Goal: Transaction & Acquisition: Purchase product/service

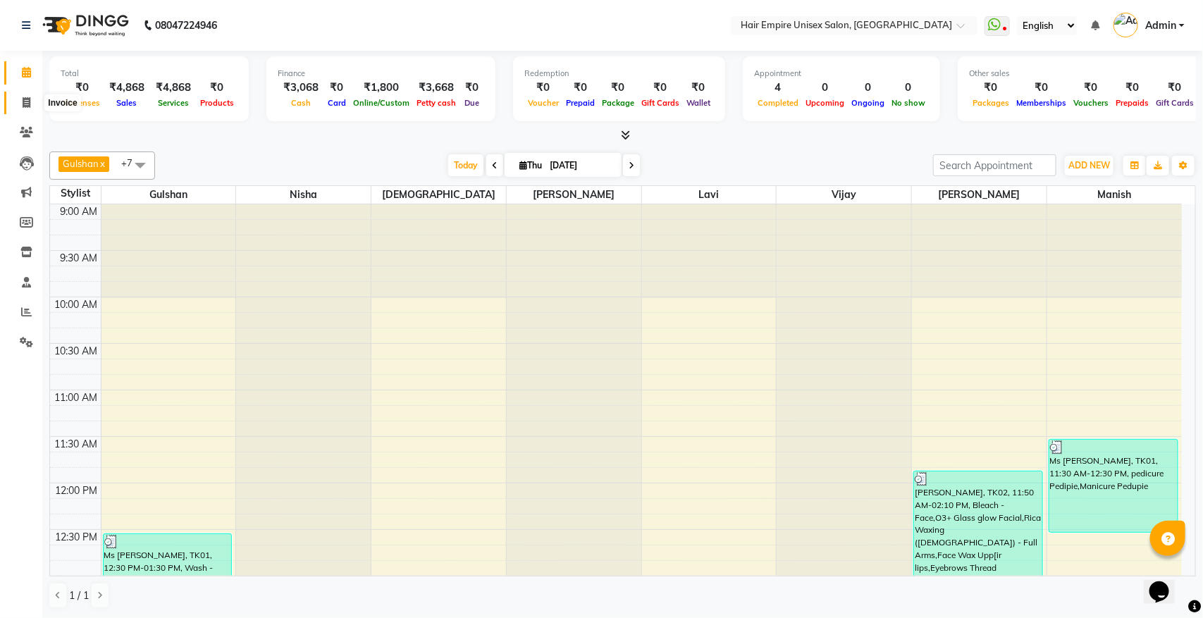
click at [25, 101] on icon at bounding box center [27, 102] width 8 height 11
select select "service"
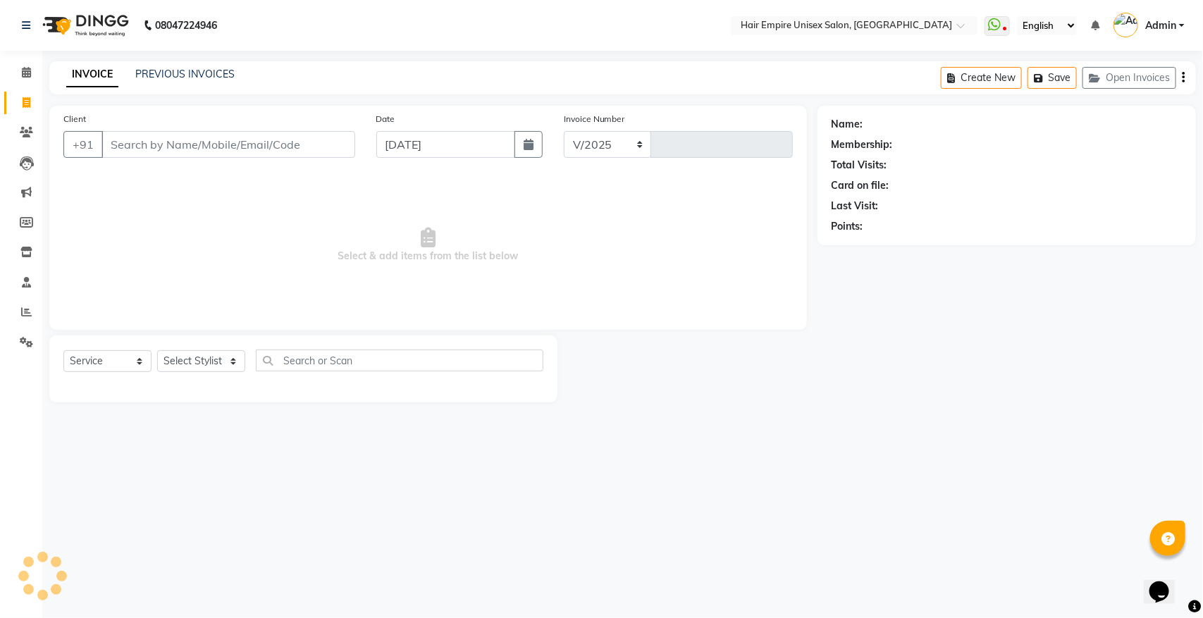
select select "5055"
type input "1901"
click at [159, 148] on input "Client" at bounding box center [228, 144] width 254 height 27
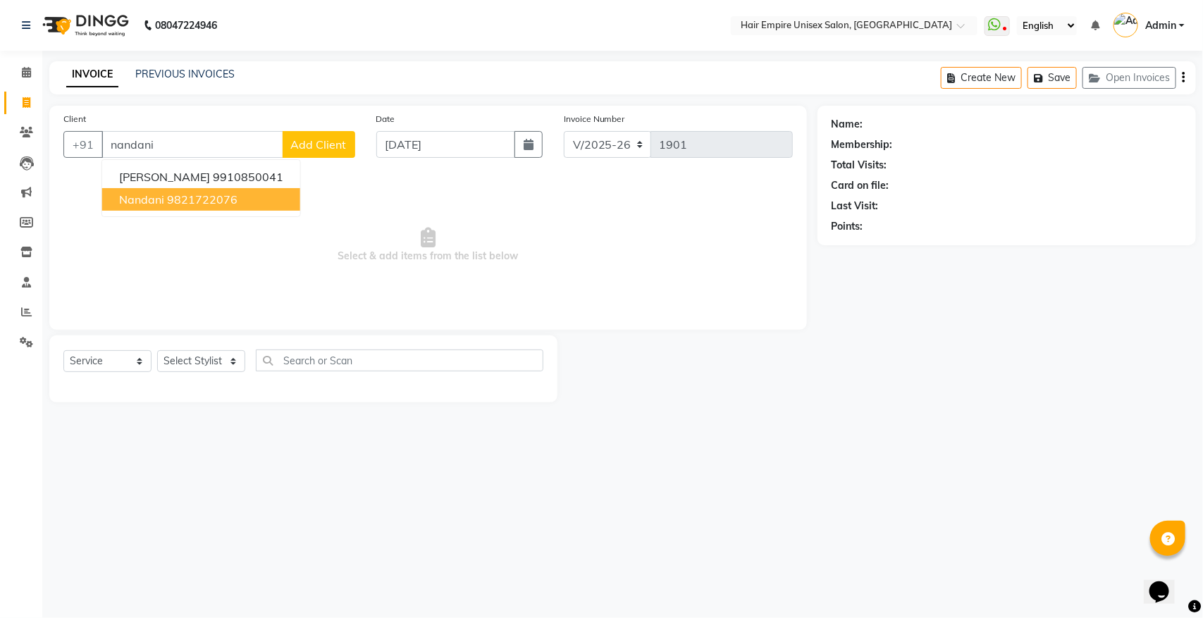
click at [178, 210] on button "nandani 9821722076" at bounding box center [201, 199] width 198 height 23
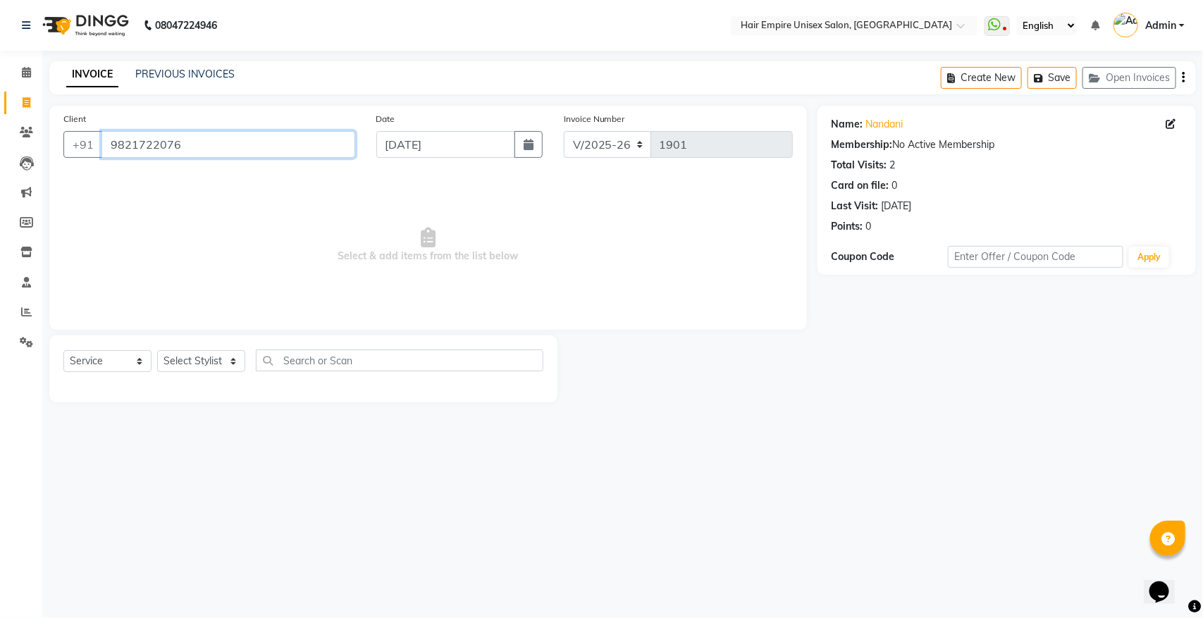
click at [240, 144] on input "9821722076" at bounding box center [228, 144] width 254 height 27
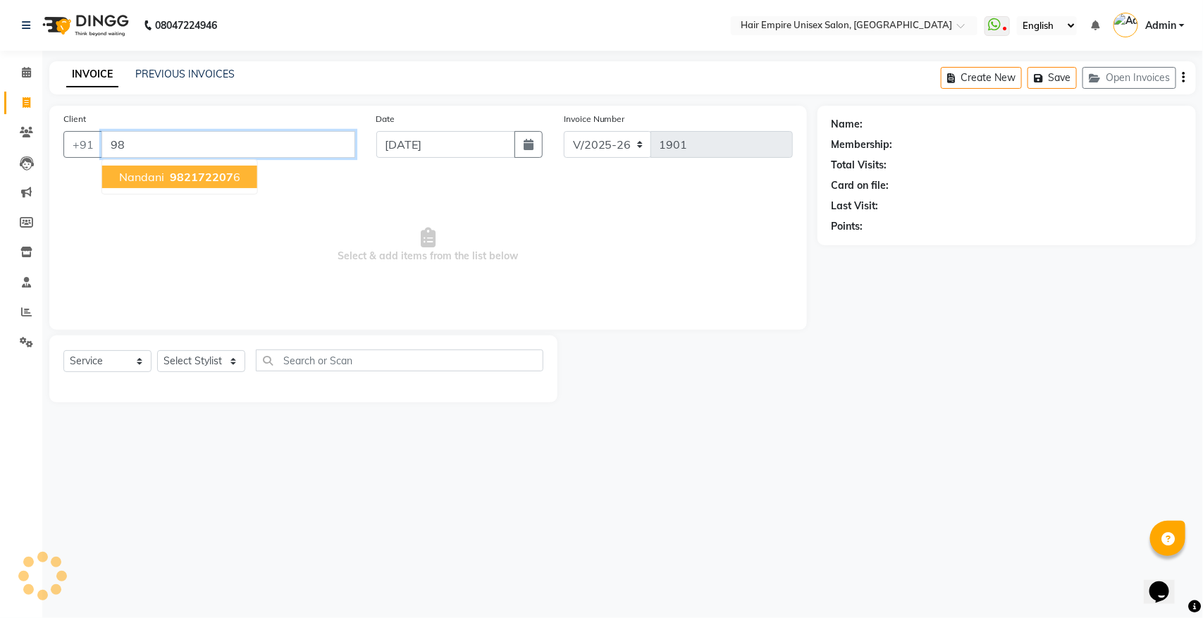
type input "9"
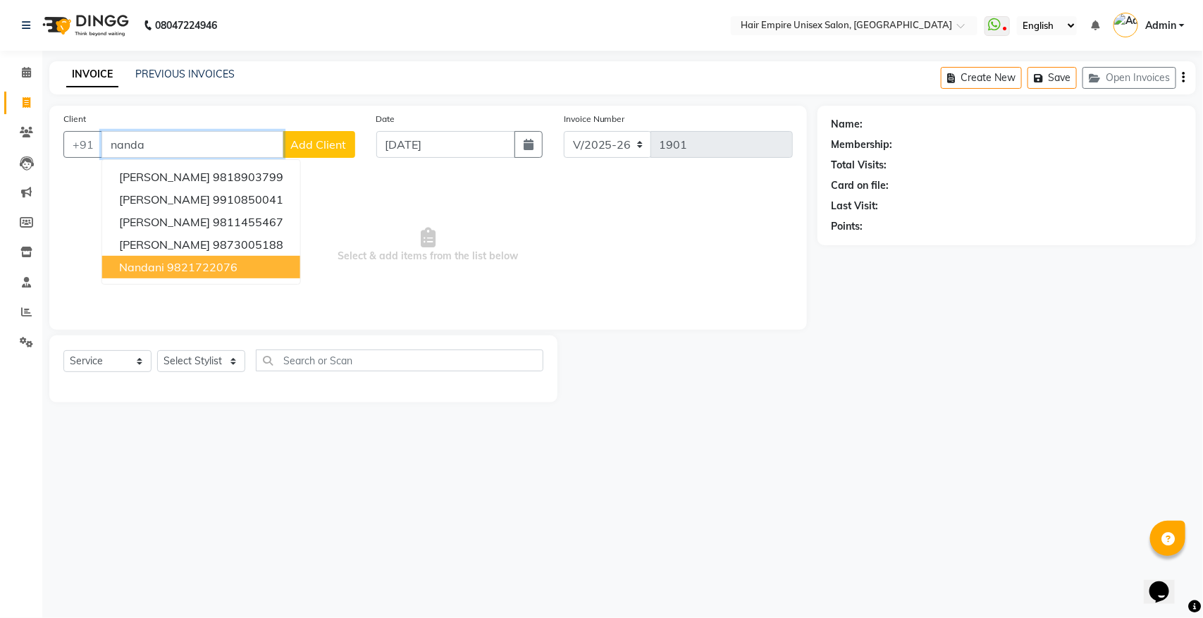
click at [199, 258] on button "nandani 9821722076" at bounding box center [201, 267] width 198 height 23
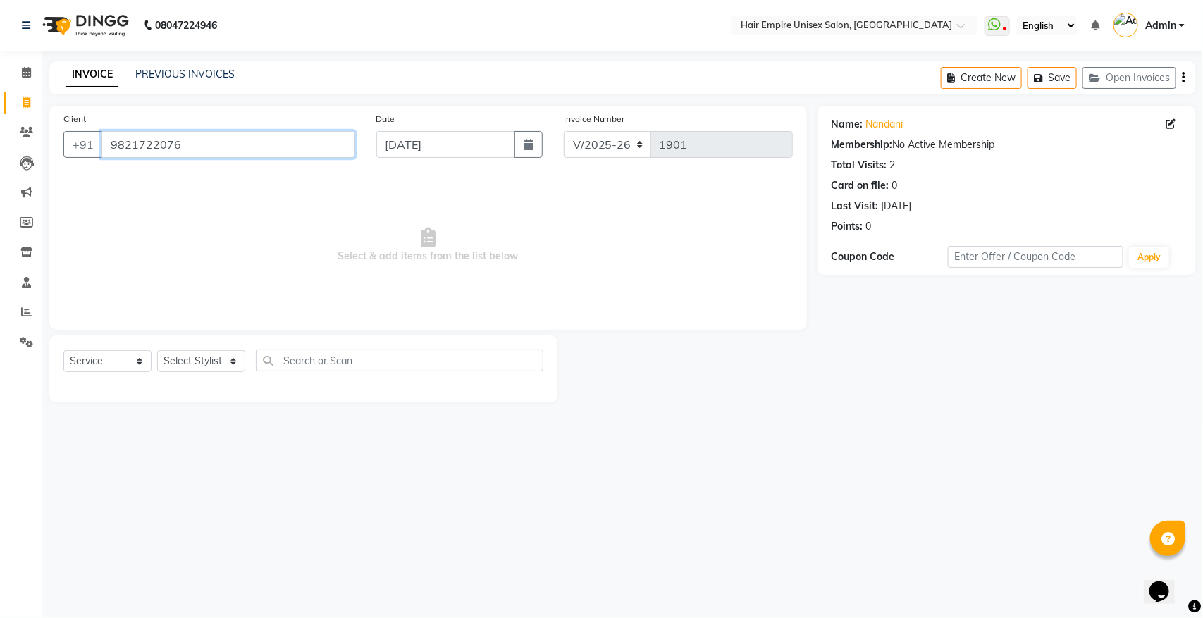
click at [220, 147] on input "9821722076" at bounding box center [228, 144] width 254 height 27
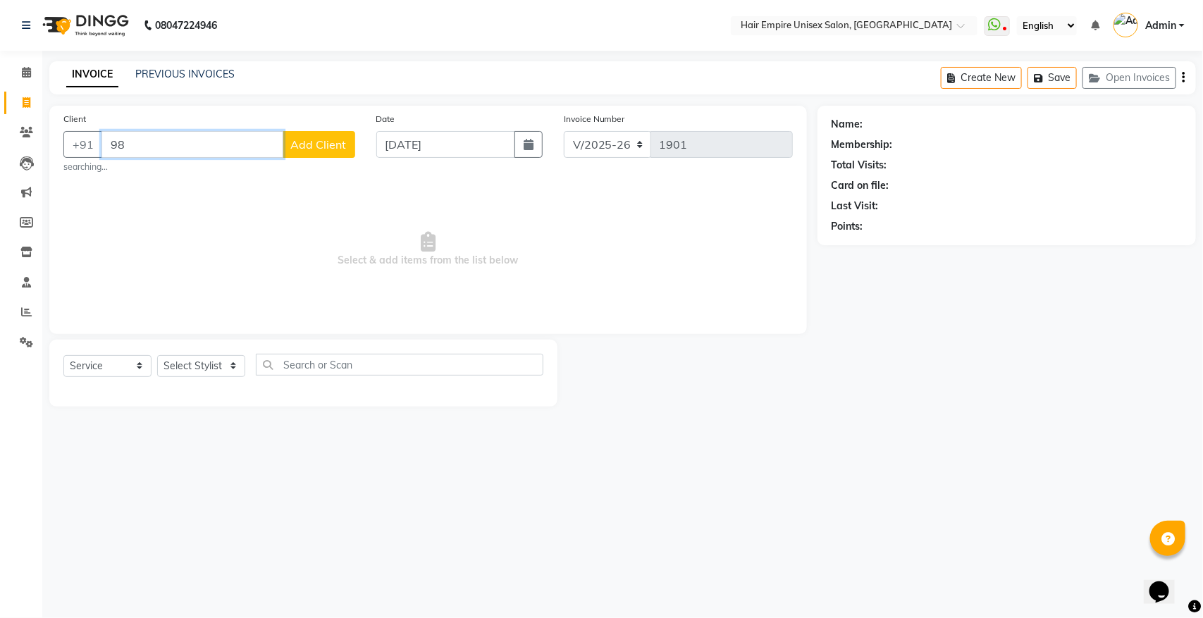
type input "9"
click at [214, 184] on button "nanandi 98211 71154" at bounding box center [179, 177] width 155 height 23
type input "9821171154"
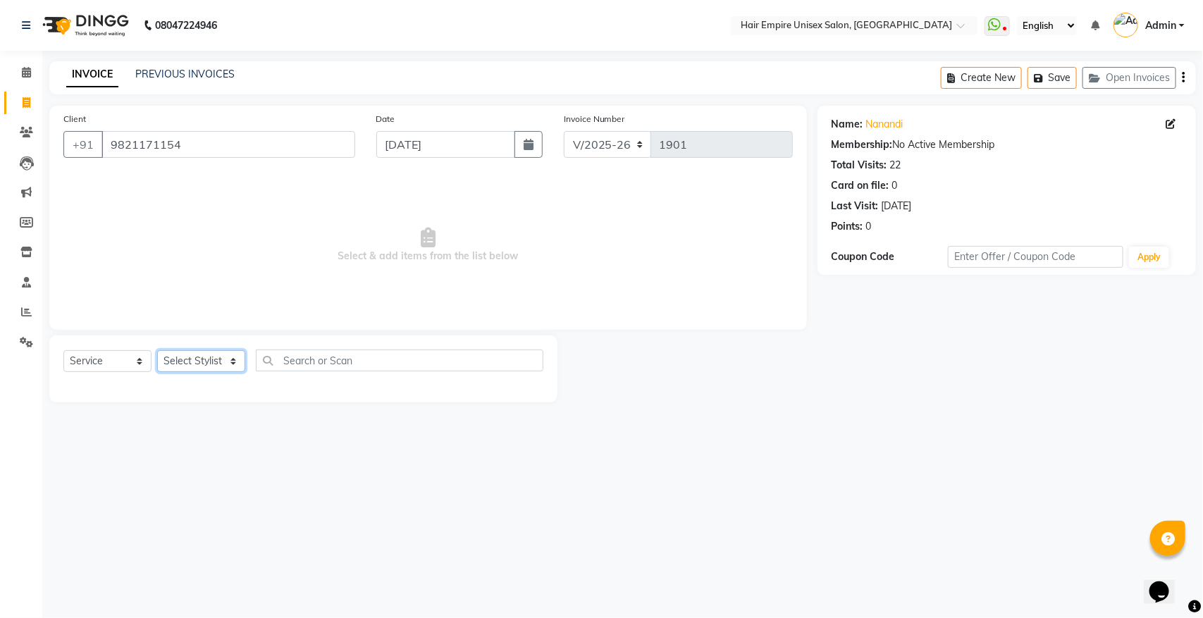
click at [205, 357] on select "Select Stylist [PERSON_NAME] [PERSON_NAME] [PERSON_NAME] [PERSON_NAME] Nisha [P…" at bounding box center [201, 361] width 88 height 22
select select "31821"
click at [157, 350] on select "Select Stylist [PERSON_NAME] [PERSON_NAME] [PERSON_NAME] [PERSON_NAME] Nisha [P…" at bounding box center [201, 361] width 88 height 22
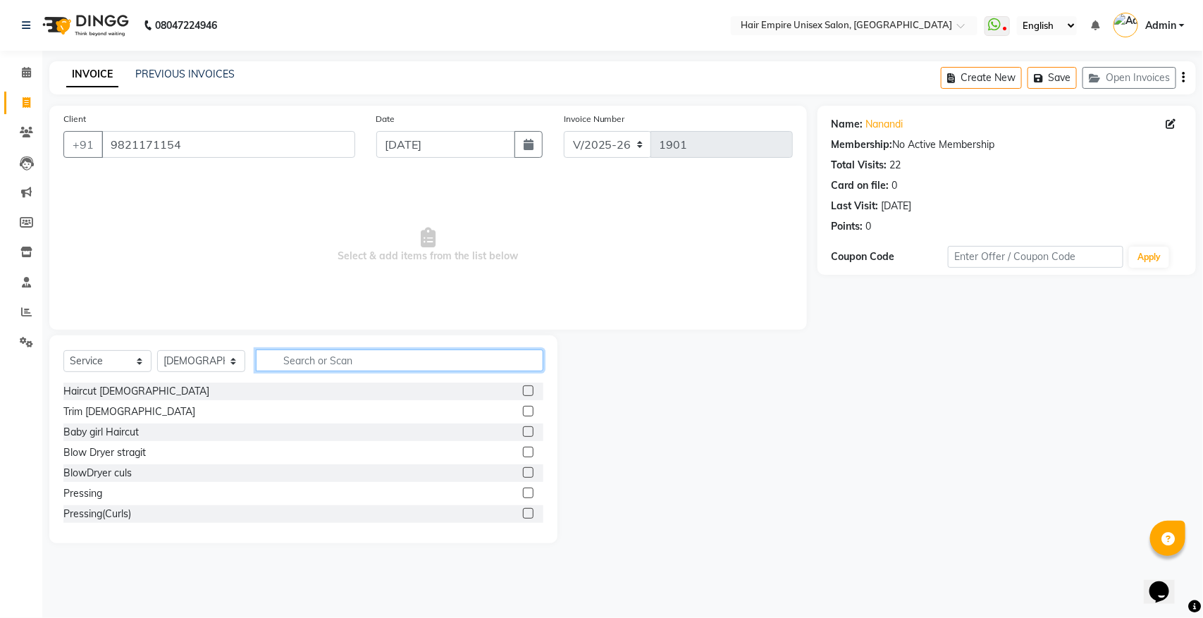
click at [388, 352] on input "text" at bounding box center [400, 361] width 288 height 22
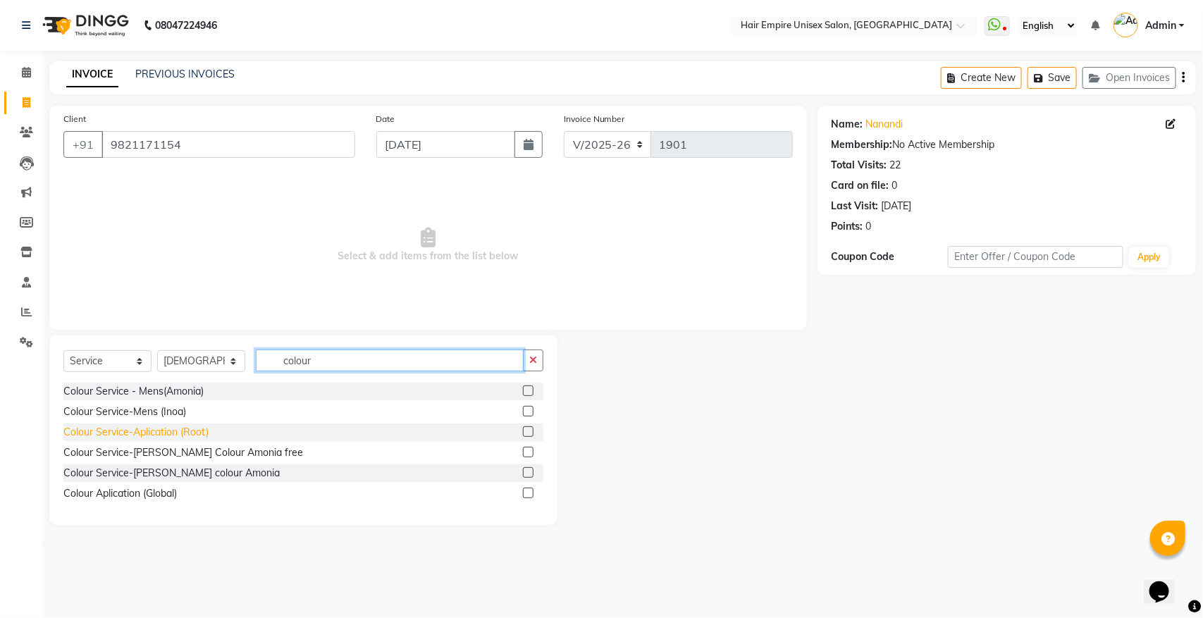
type input "colour"
click at [162, 431] on div "Colour Service-Aplication (Root)" at bounding box center [135, 432] width 145 height 15
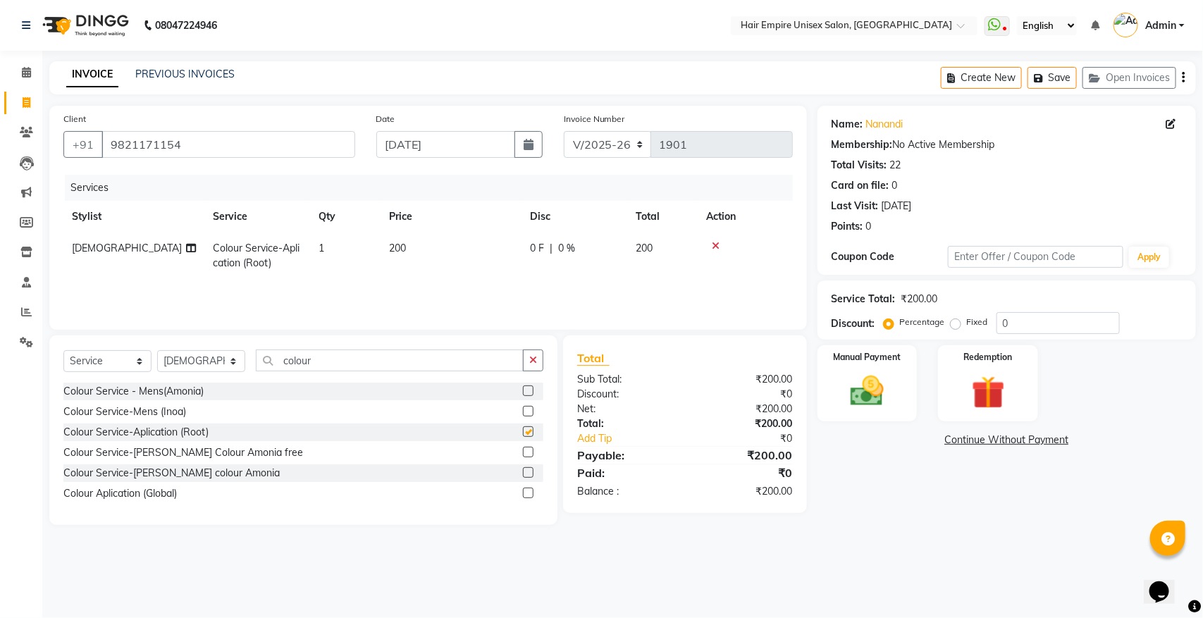
checkbox input "false"
click at [325, 356] on input "colour" at bounding box center [390, 361] width 268 height 22
type input "c"
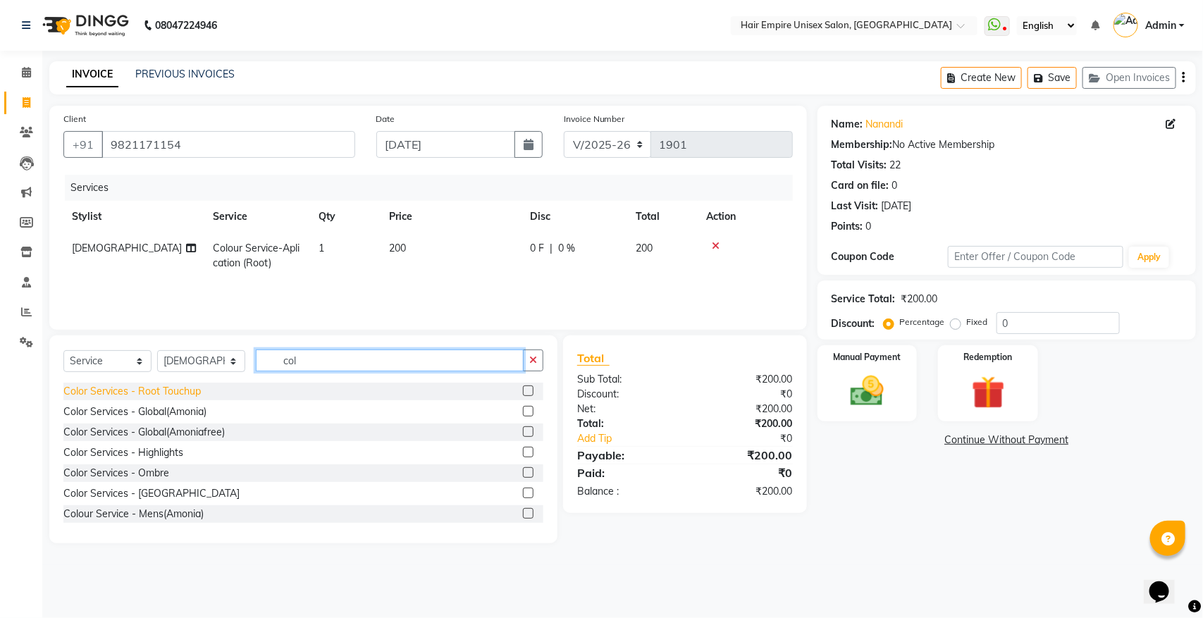
type input "col"
click at [195, 393] on div "Color Services - Root Touchup" at bounding box center [131, 391] width 137 height 15
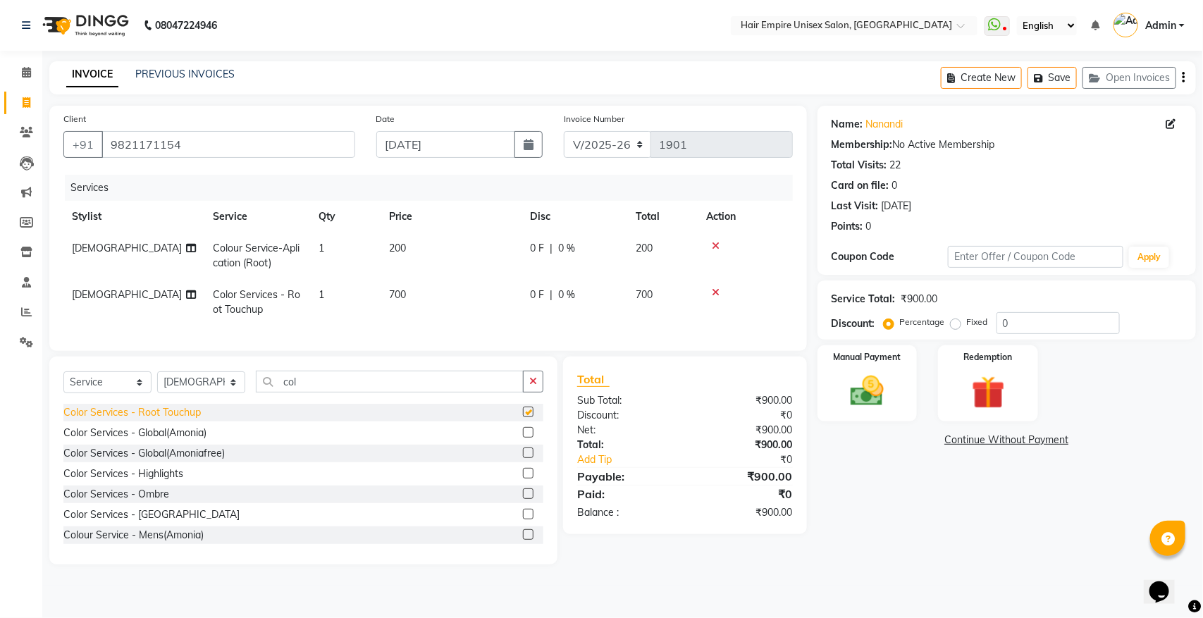
checkbox input "false"
click at [714, 245] on icon at bounding box center [716, 246] width 8 height 10
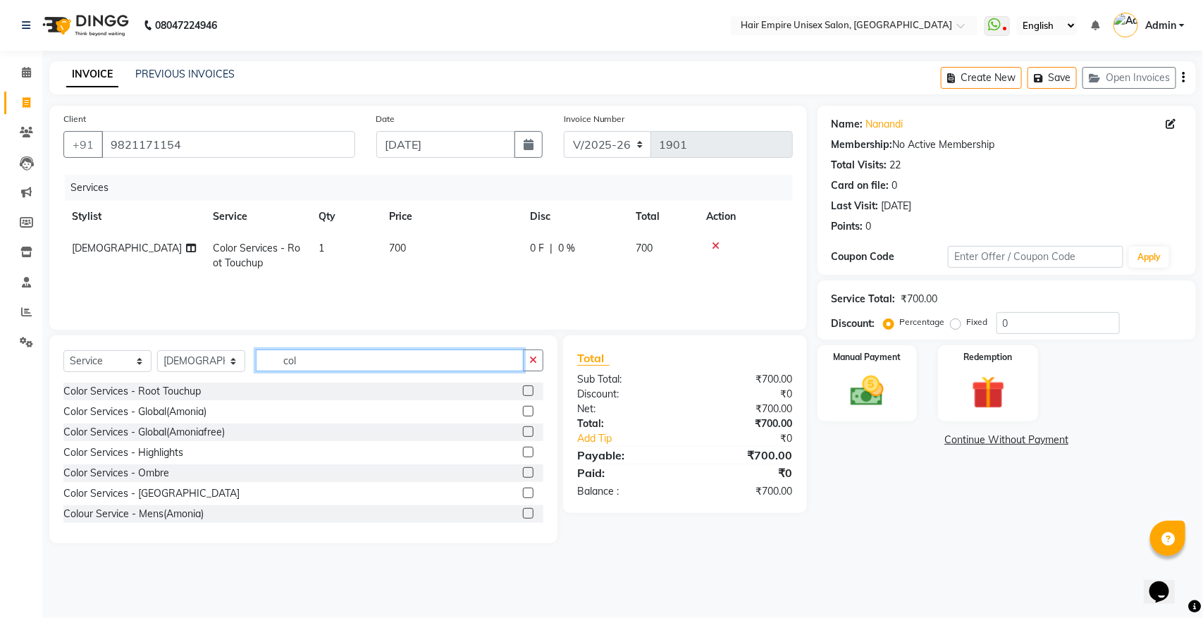
click at [322, 360] on input "col" at bounding box center [390, 361] width 268 height 22
type input "c"
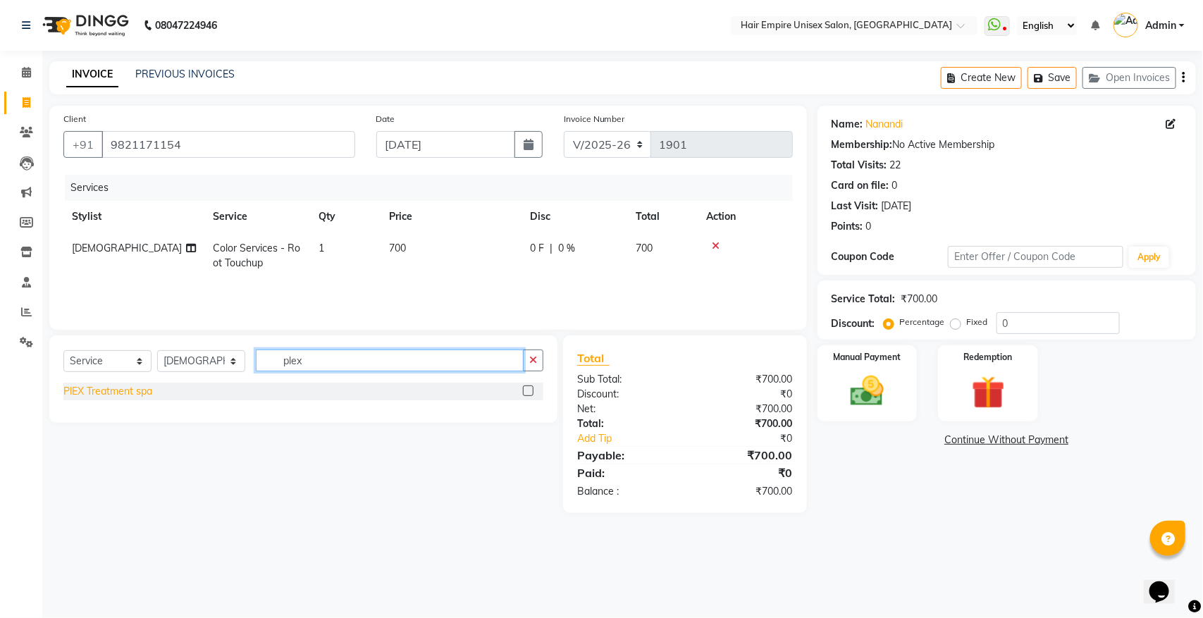
type input "plex"
click at [131, 389] on div "PlEX Treatment spa" at bounding box center [107, 391] width 89 height 15
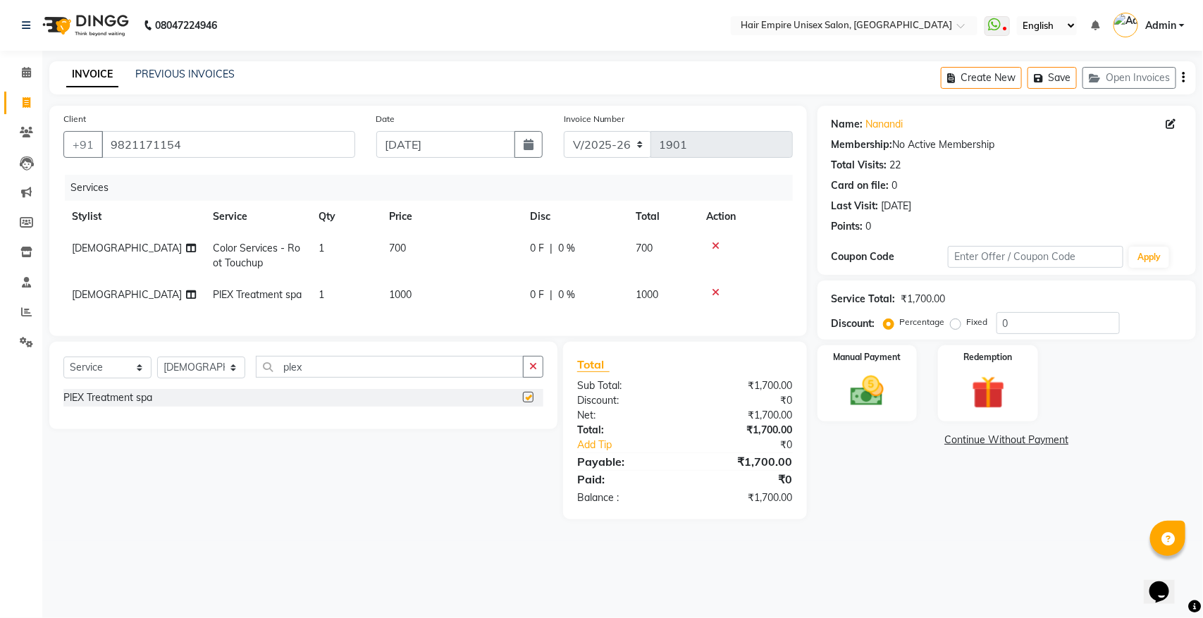
checkbox input "false"
click at [407, 292] on span "1000" at bounding box center [400, 294] width 23 height 13
select select "31821"
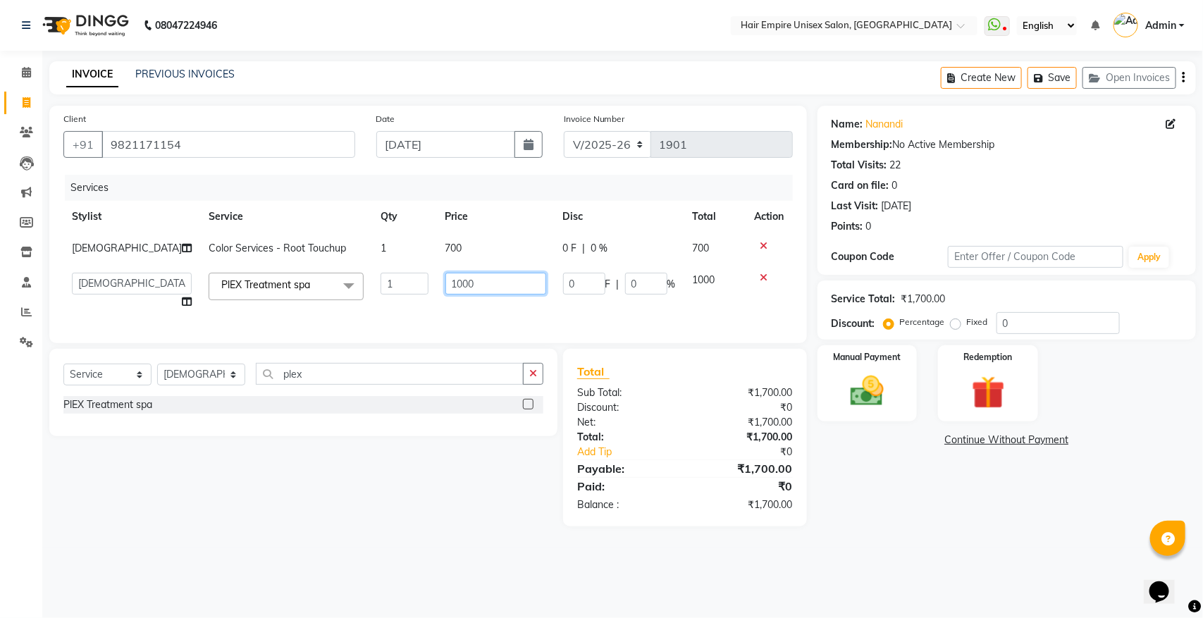
click at [492, 282] on input "1000" at bounding box center [495, 284] width 101 height 22
type input "1"
type input "300"
click at [476, 304] on td "300" at bounding box center [496, 291] width 118 height 54
select select "31821"
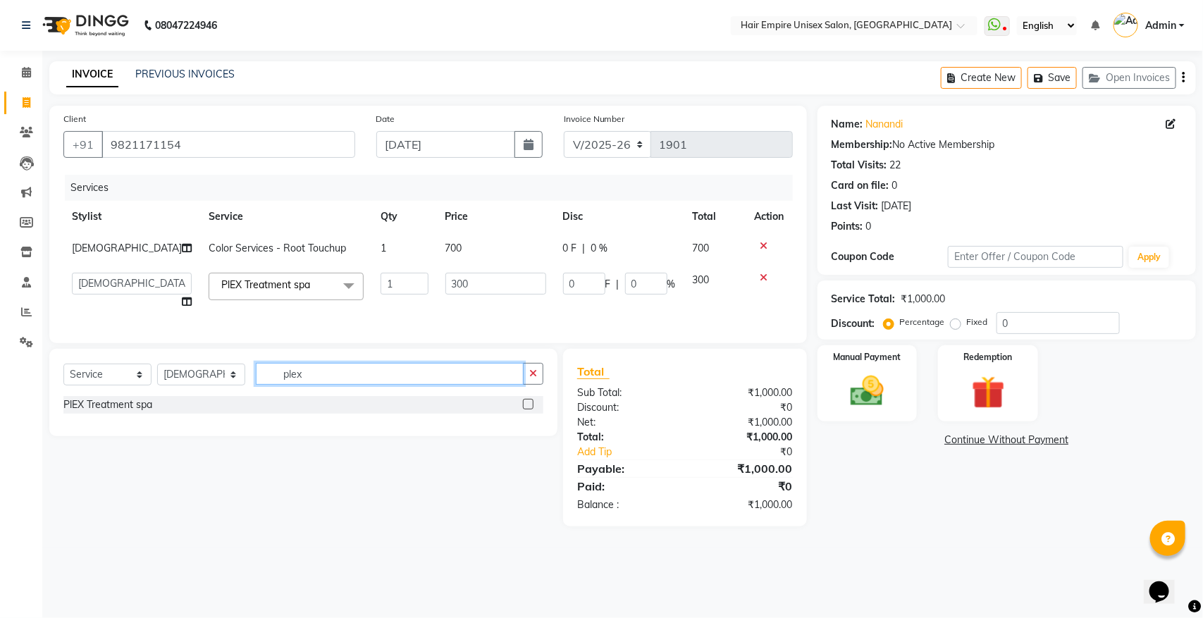
click at [314, 385] on input "plex" at bounding box center [390, 374] width 268 height 22
type input "p"
type input "cr"
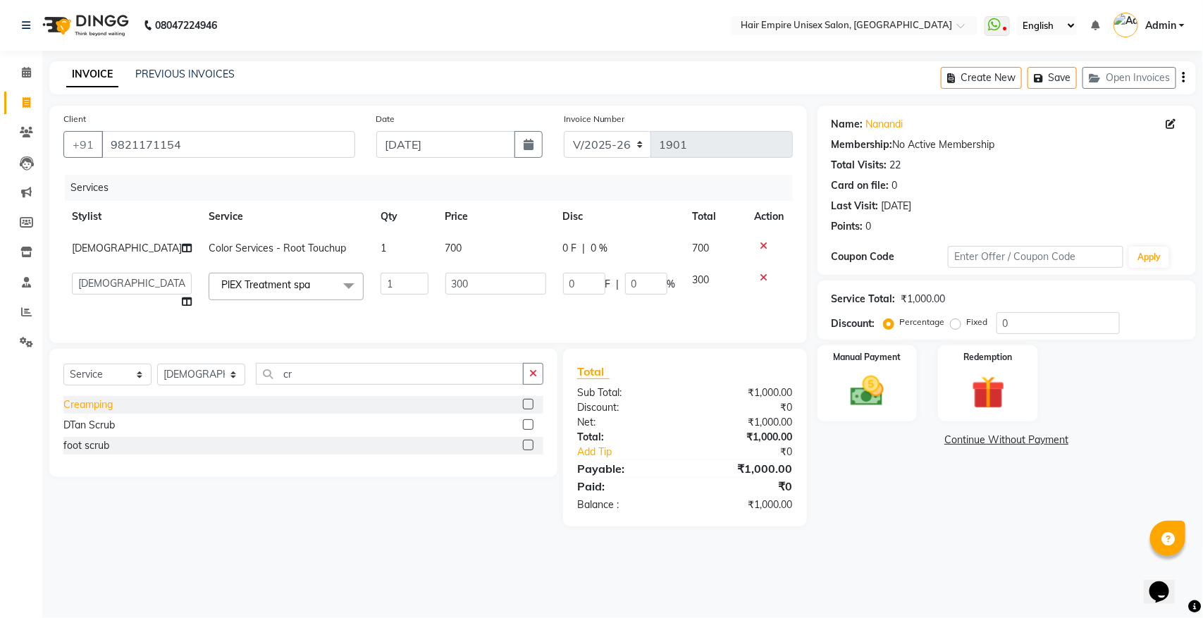
click at [111, 412] on div "Creamping" at bounding box center [87, 404] width 49 height 15
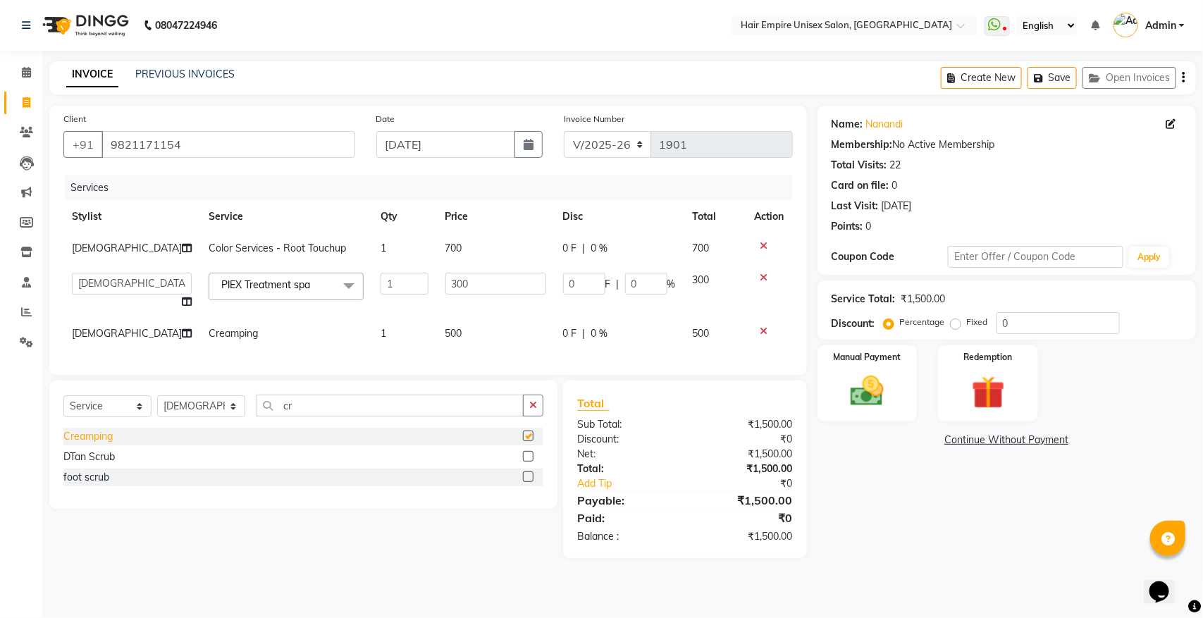
checkbox input "false"
click at [316, 416] on input "cr" at bounding box center [390, 406] width 268 height 22
type input "c"
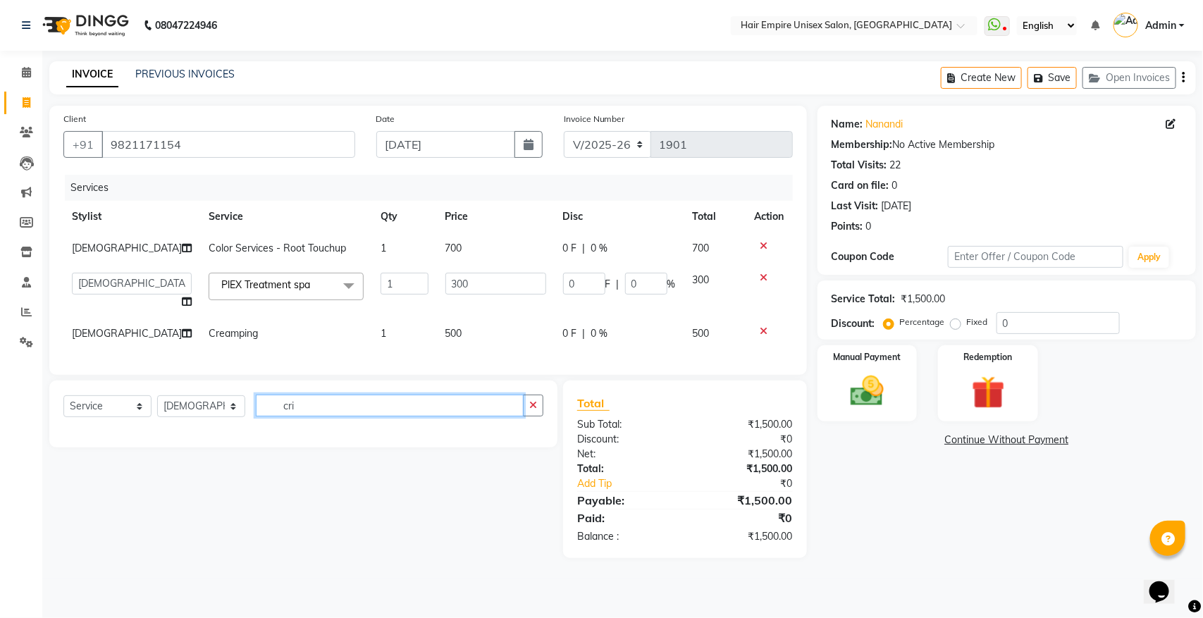
type input "cr"
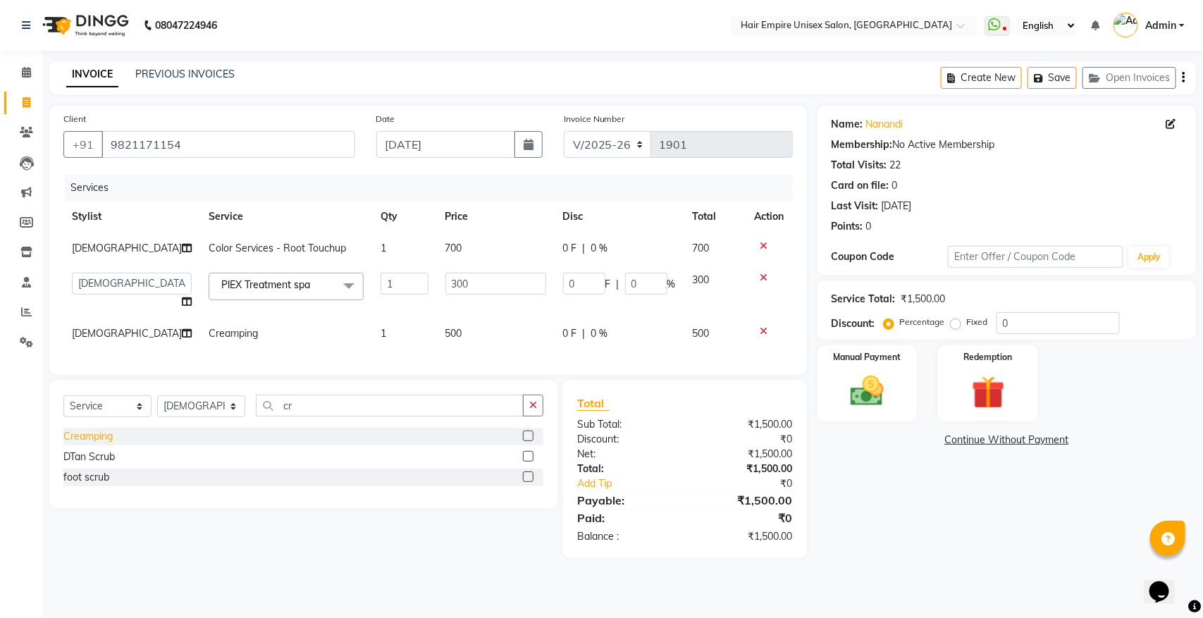
click at [106, 444] on div "Creamping" at bounding box center [87, 436] width 49 height 15
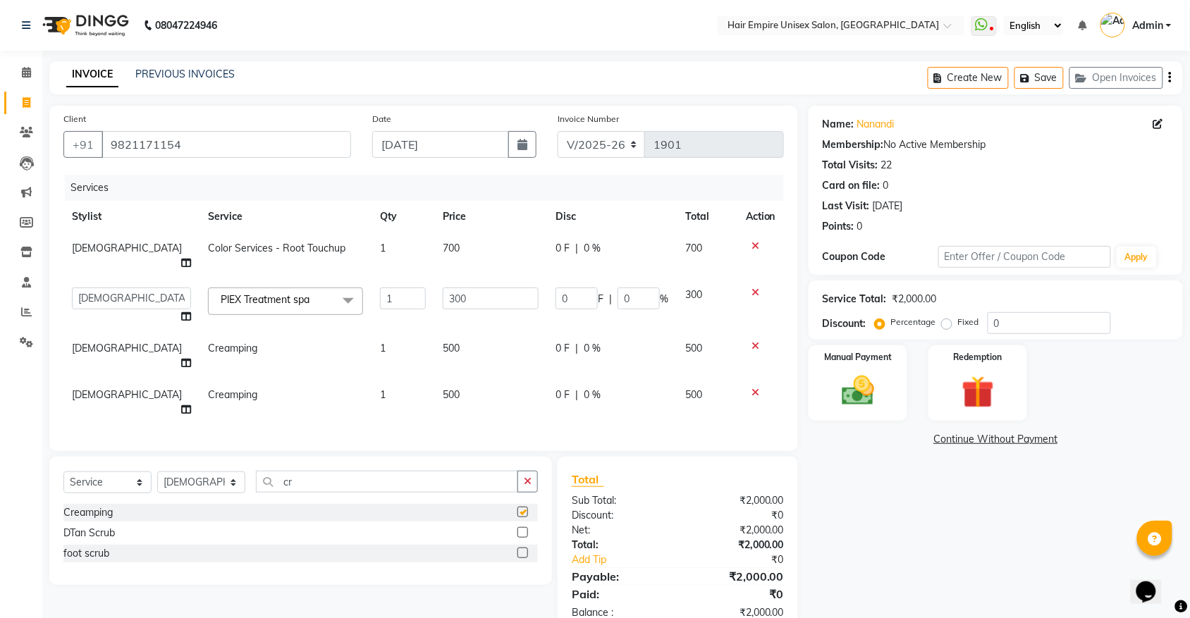
checkbox input "false"
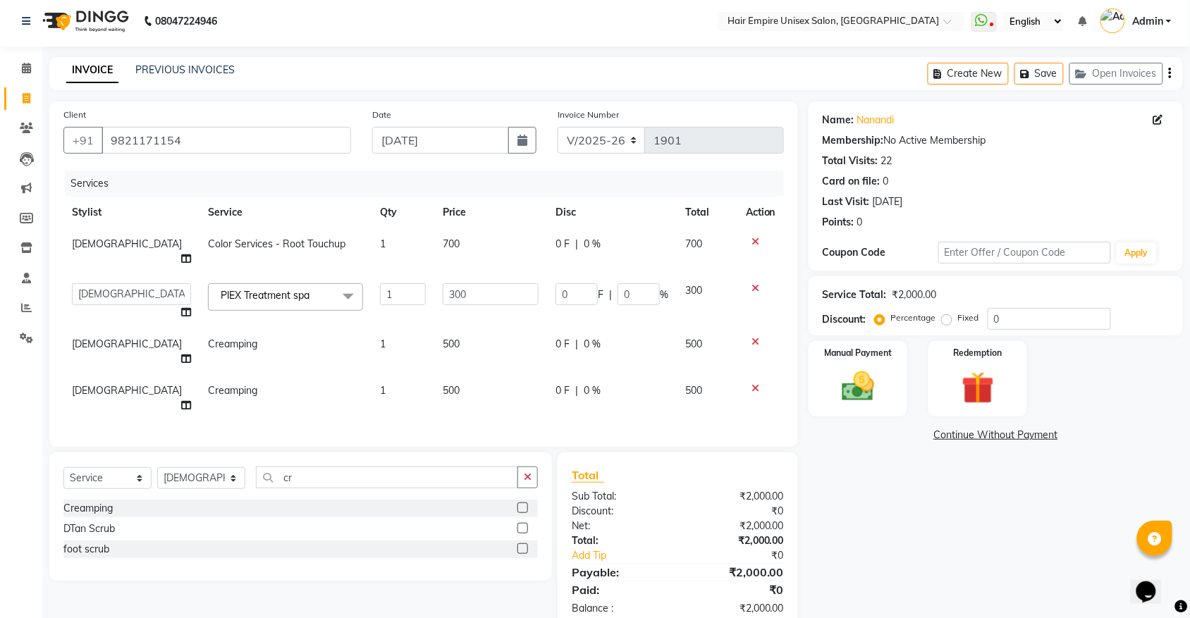
scroll to position [5, 0]
click at [865, 389] on img at bounding box center [857, 385] width 55 height 39
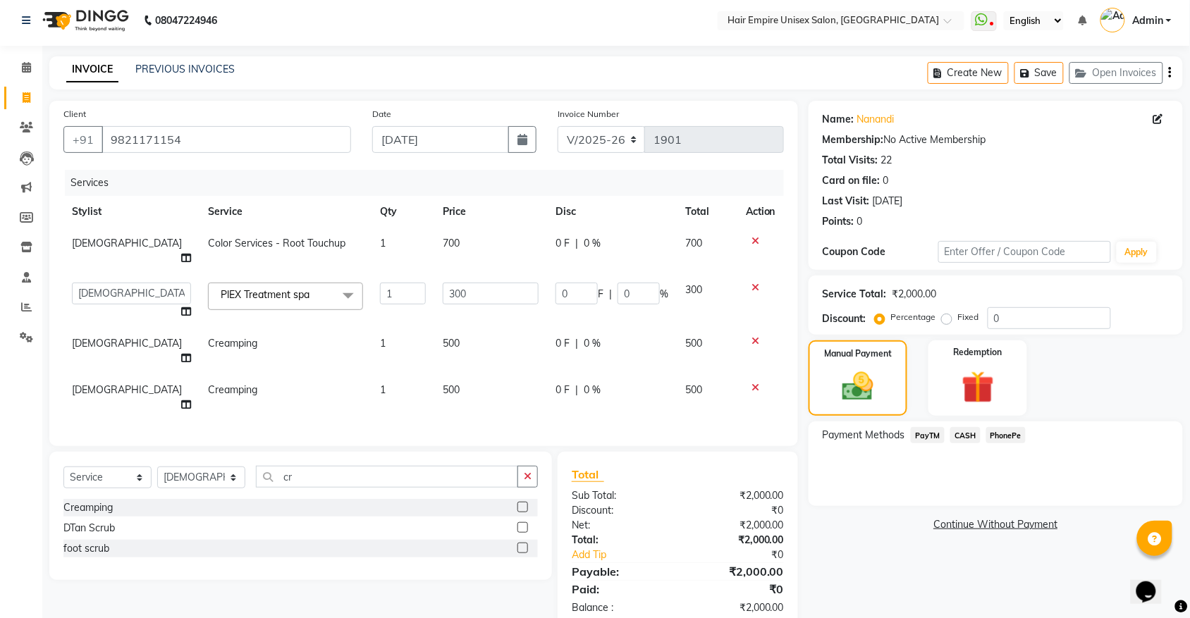
click at [956, 436] on span "CASH" at bounding box center [965, 435] width 30 height 16
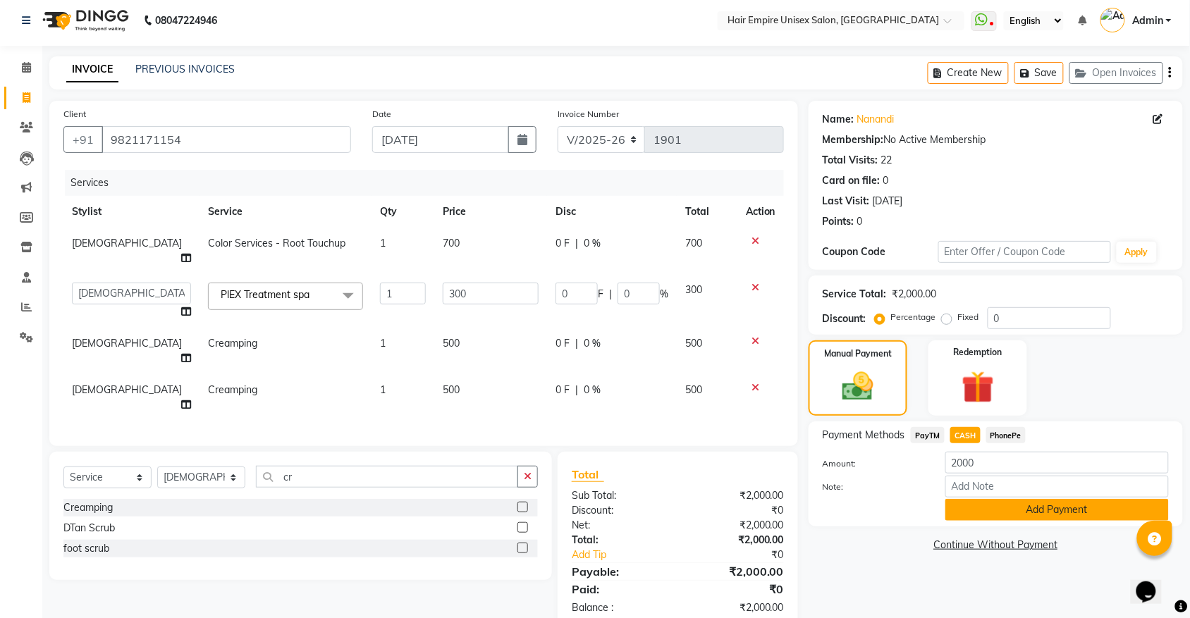
click at [983, 507] on button "Add Payment" at bounding box center [1056, 510] width 223 height 22
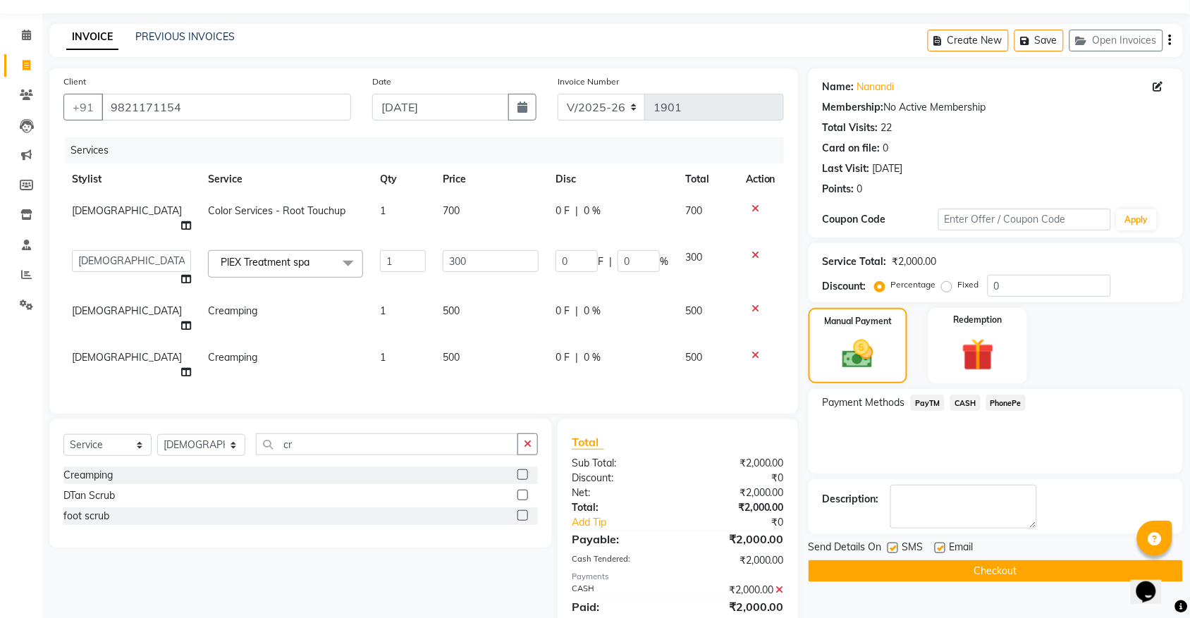
scroll to position [55, 0]
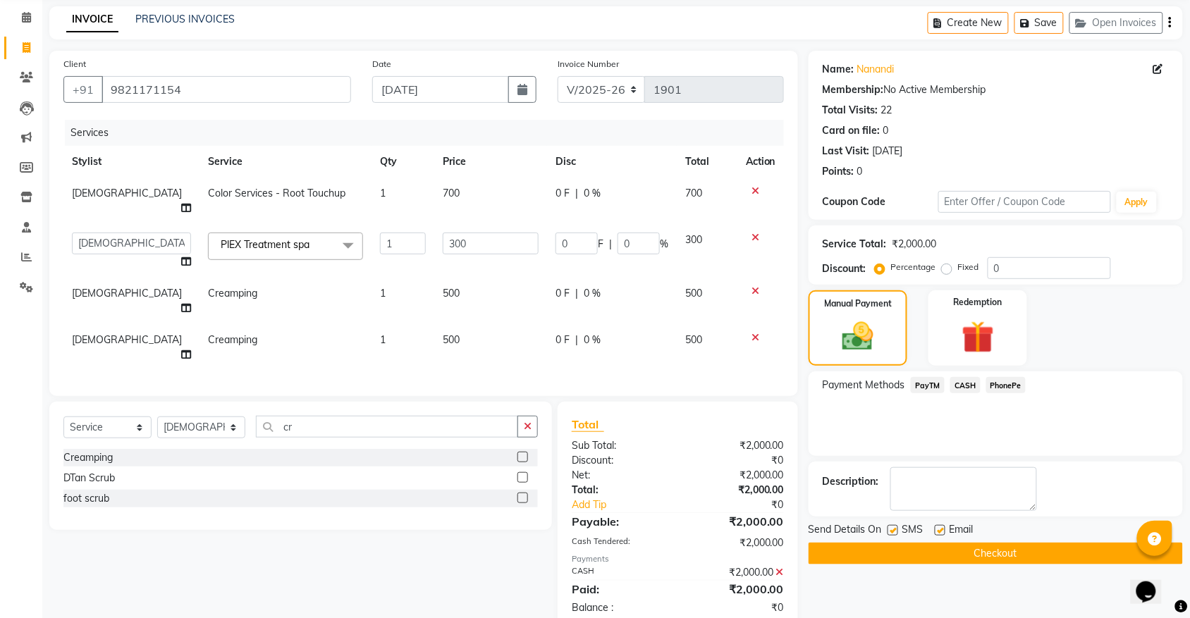
click at [989, 559] on button "Checkout" at bounding box center [995, 554] width 374 height 22
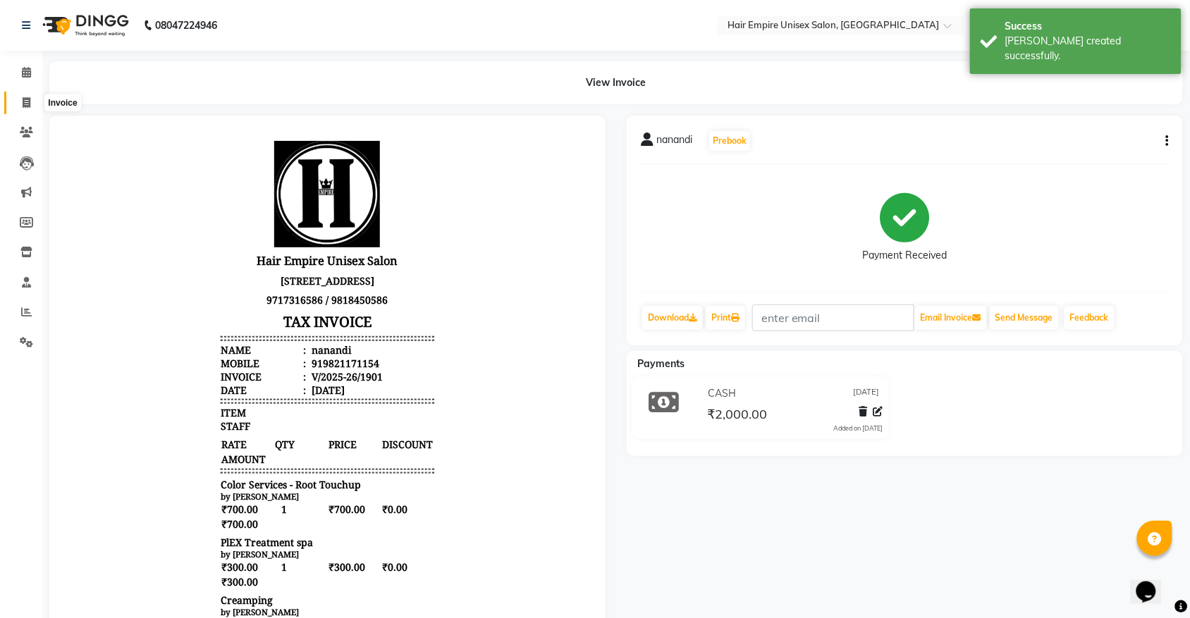
click at [26, 106] on icon at bounding box center [27, 102] width 8 height 11
select select "service"
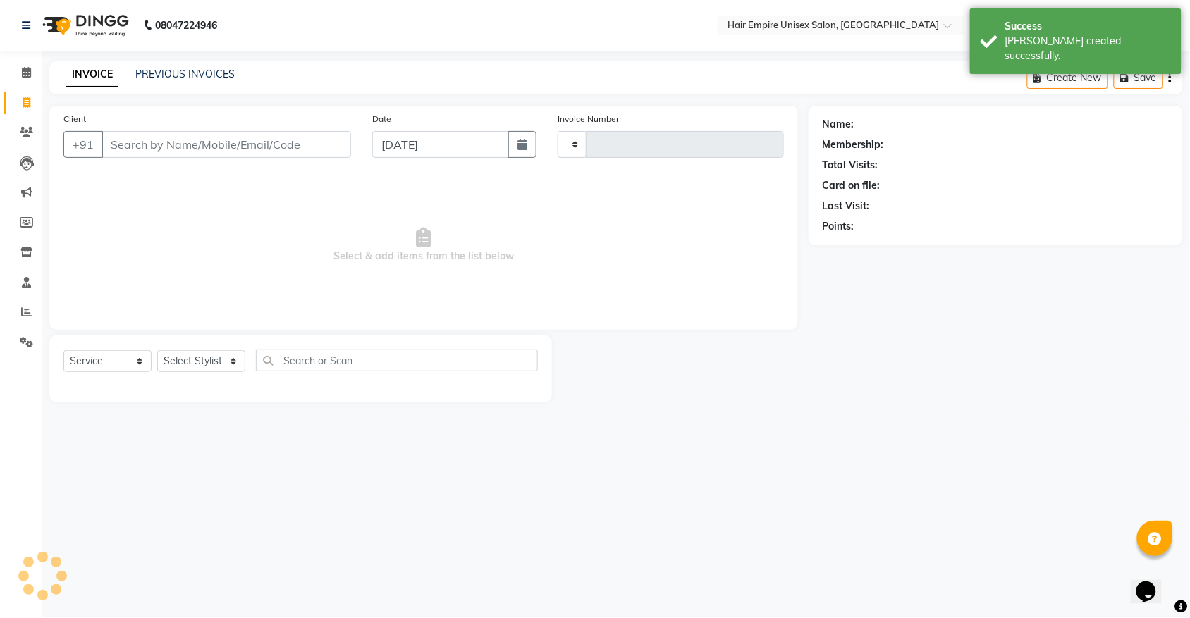
type input "1902"
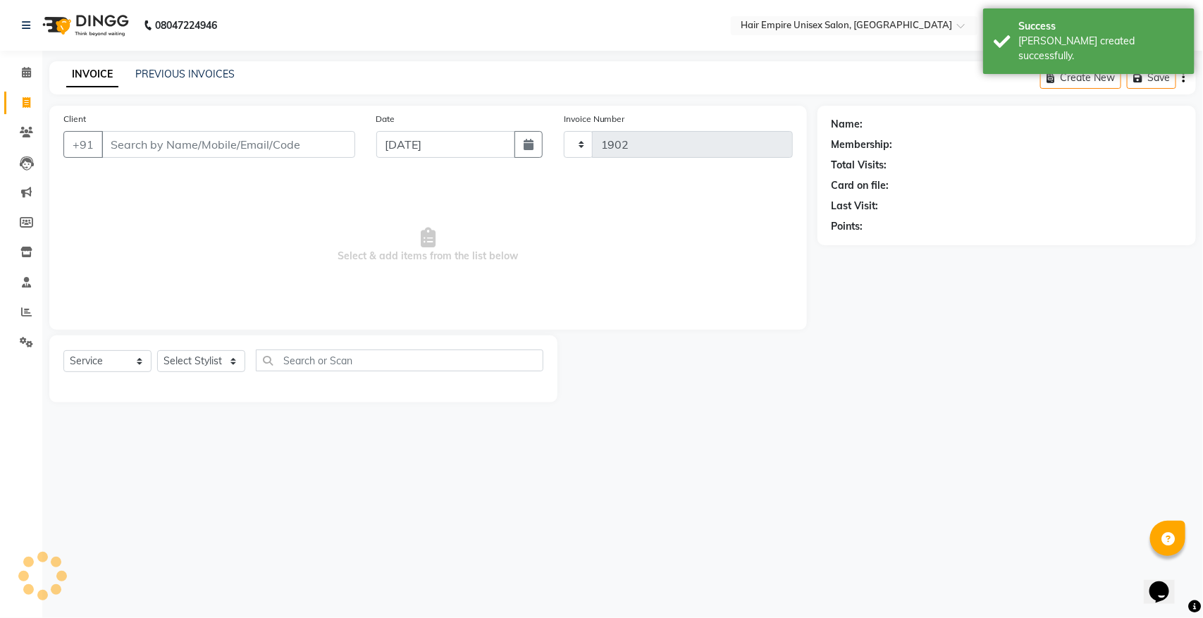
select select "5055"
click at [208, 74] on link "PREVIOUS INVOICES" at bounding box center [184, 74] width 99 height 13
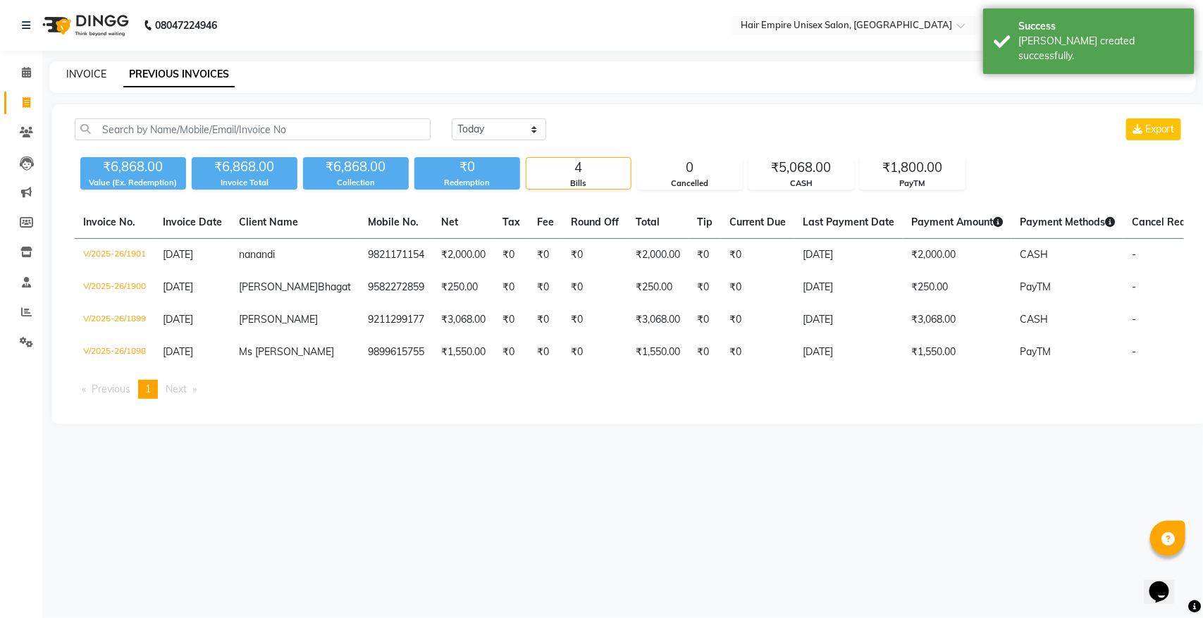
click at [85, 76] on link "INVOICE" at bounding box center [86, 74] width 40 height 13
select select "service"
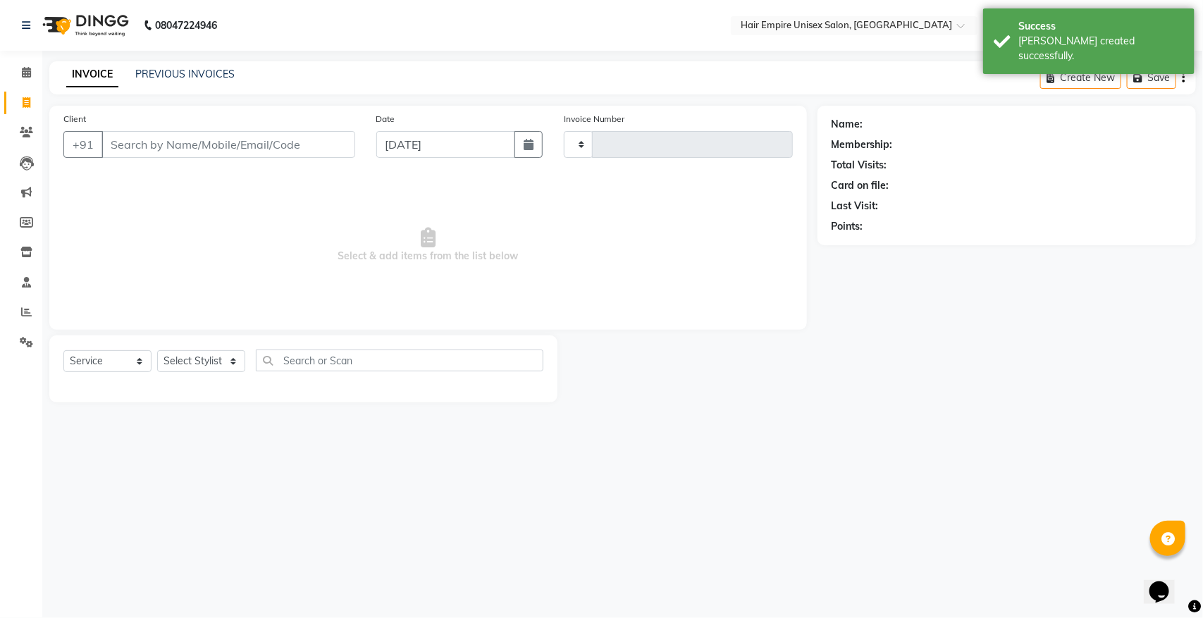
type input "1902"
select select "5055"
